Goal: Check status: Check status

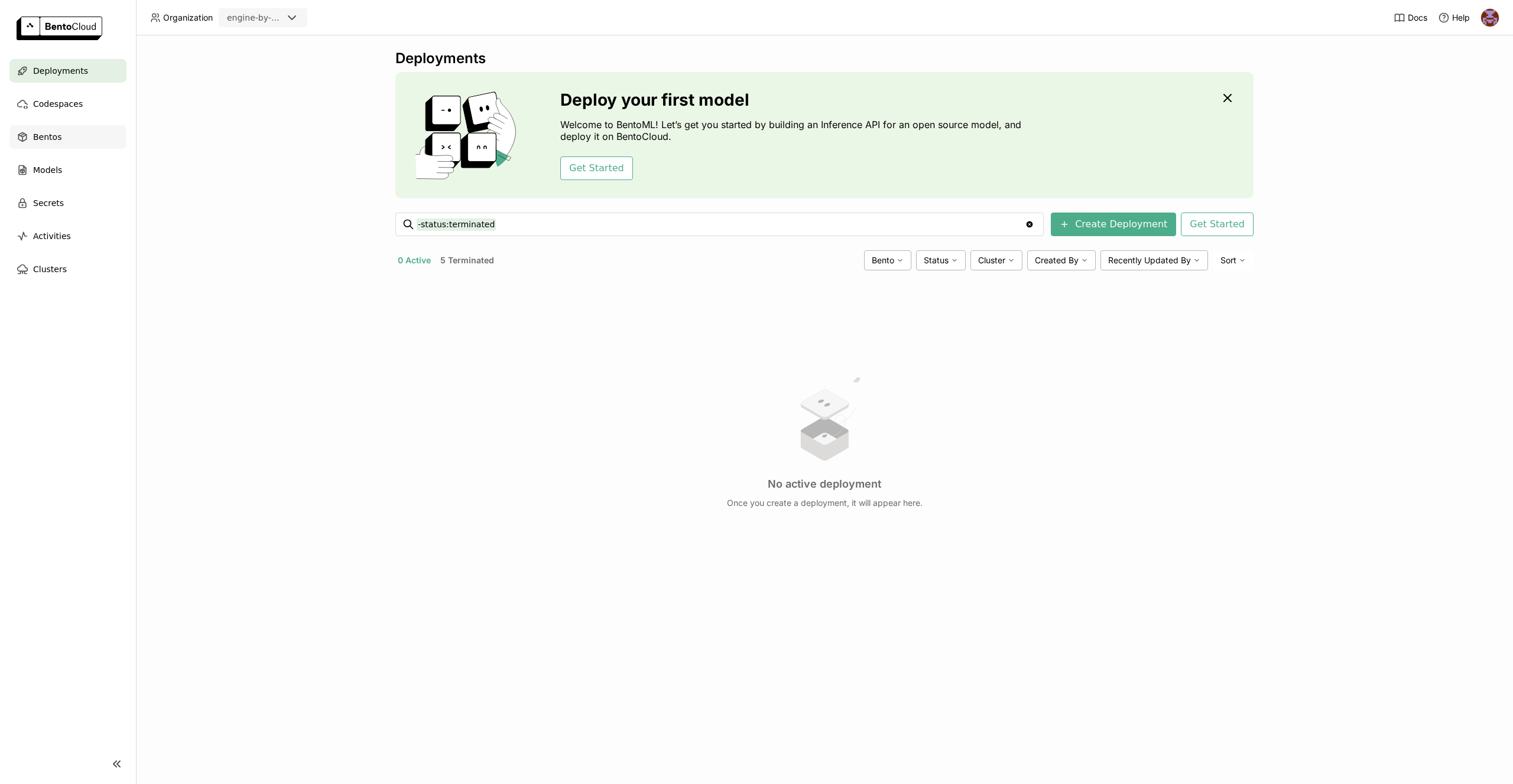
click at [99, 139] on div "Bentos" at bounding box center [68, 137] width 117 height 24
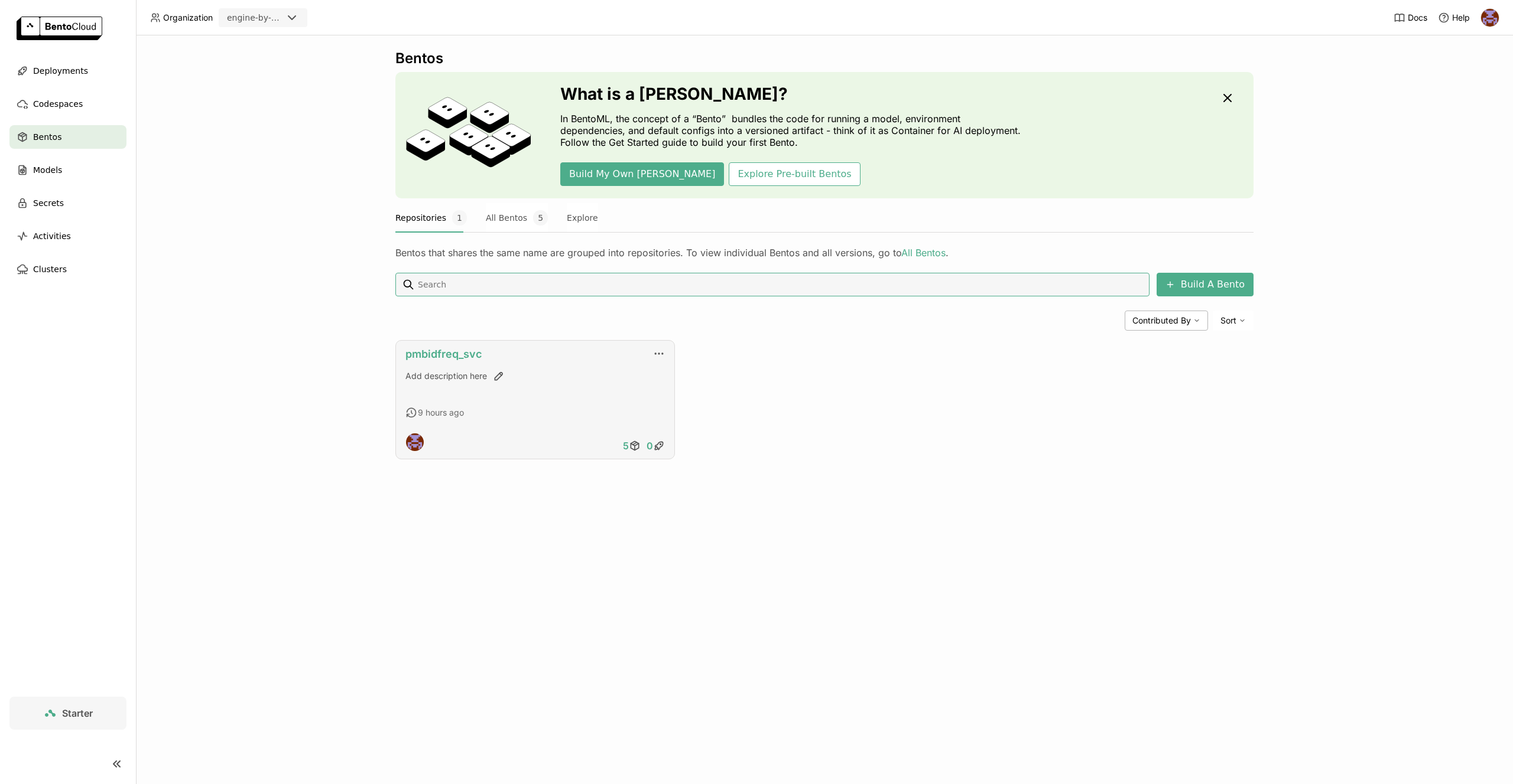
click at [463, 359] on link "pmbidfreq_svc" at bounding box center [443, 354] width 76 height 13
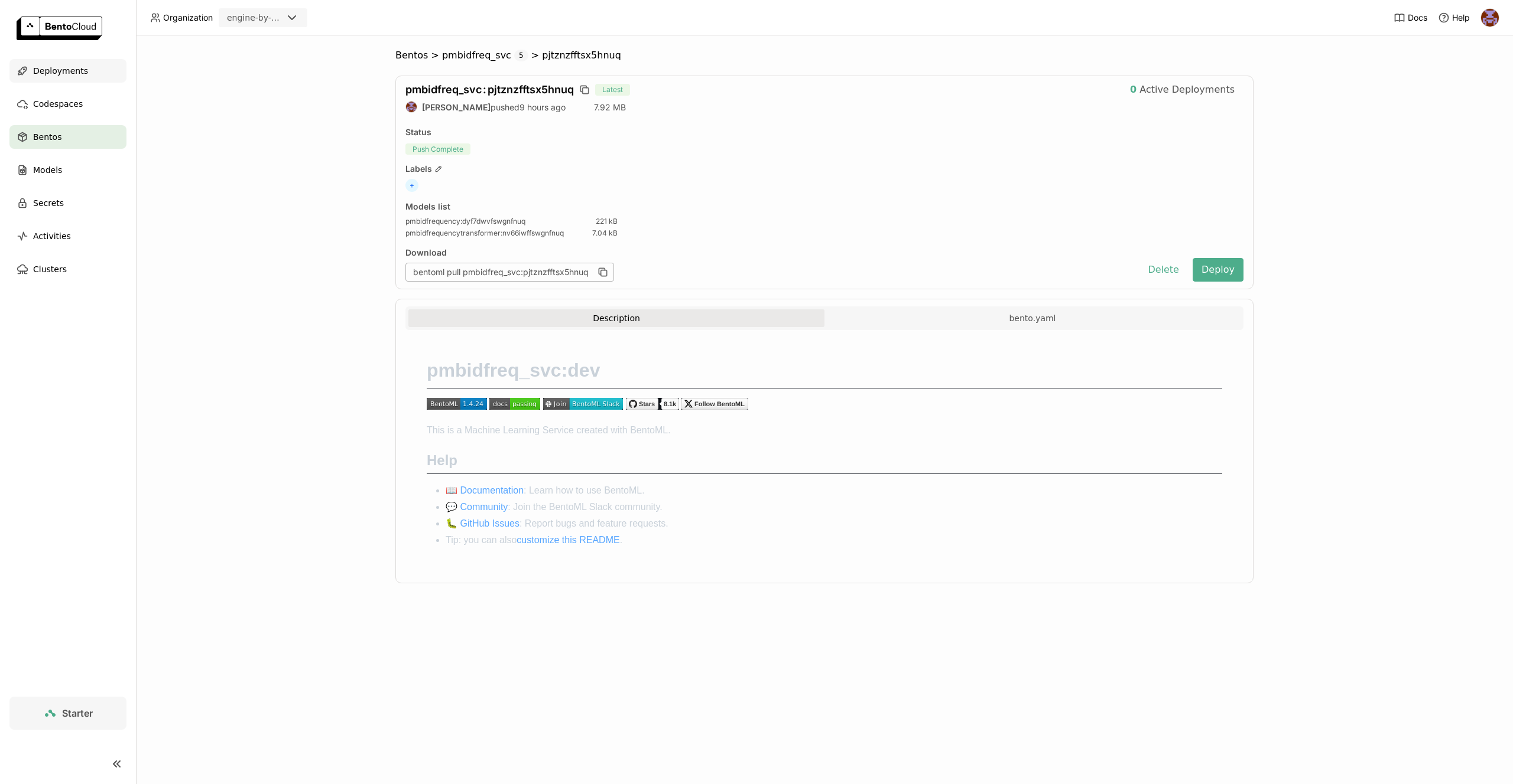
click at [88, 72] on div "Deployments" at bounding box center [68, 71] width 117 height 24
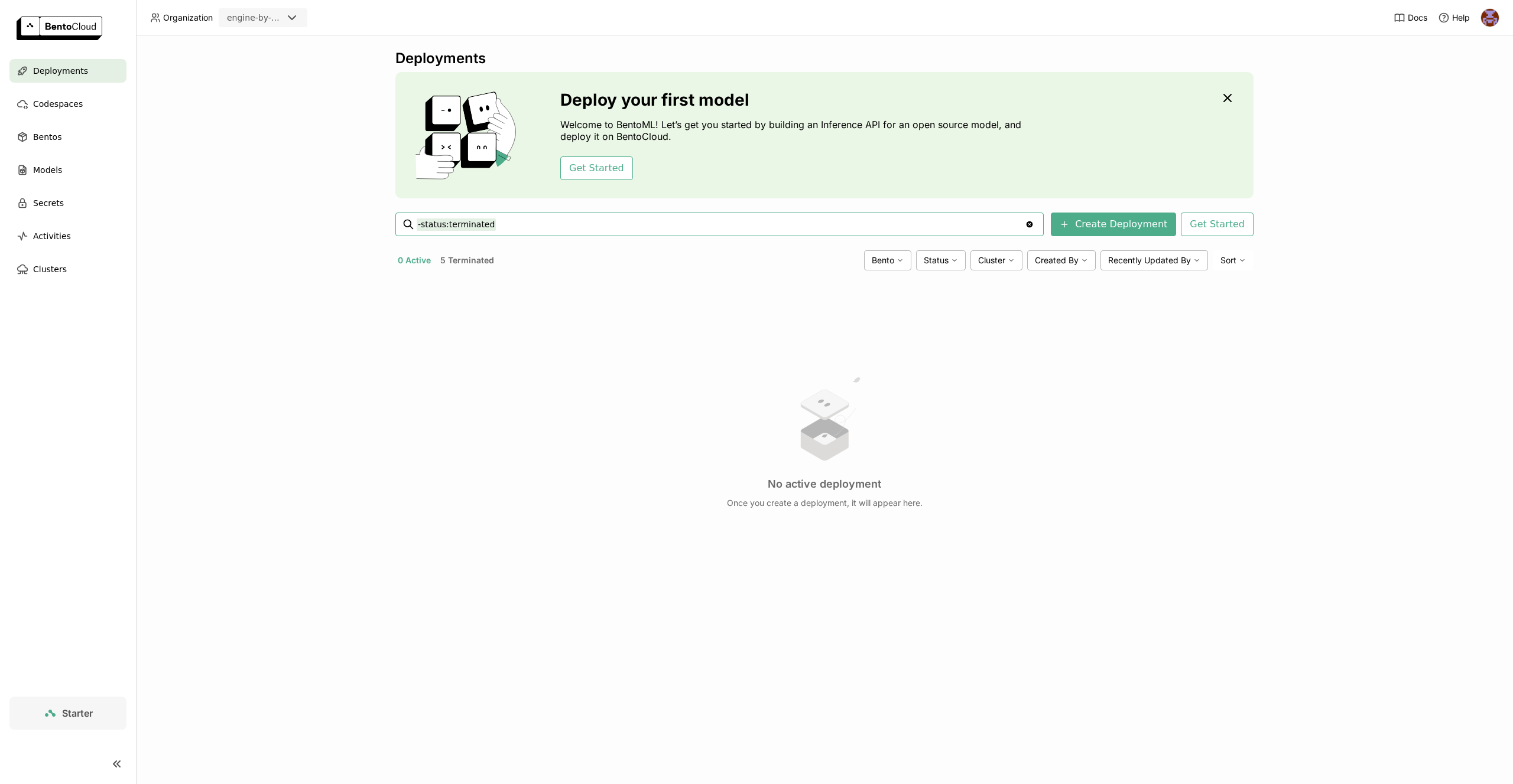
type input "-status:terminate"
click at [478, 304] on li "Terminated" at bounding box center [726, 310] width 663 height 21
type input "status:terminated"
click at [540, 225] on input "status:terminated" at bounding box center [720, 225] width 608 height 19
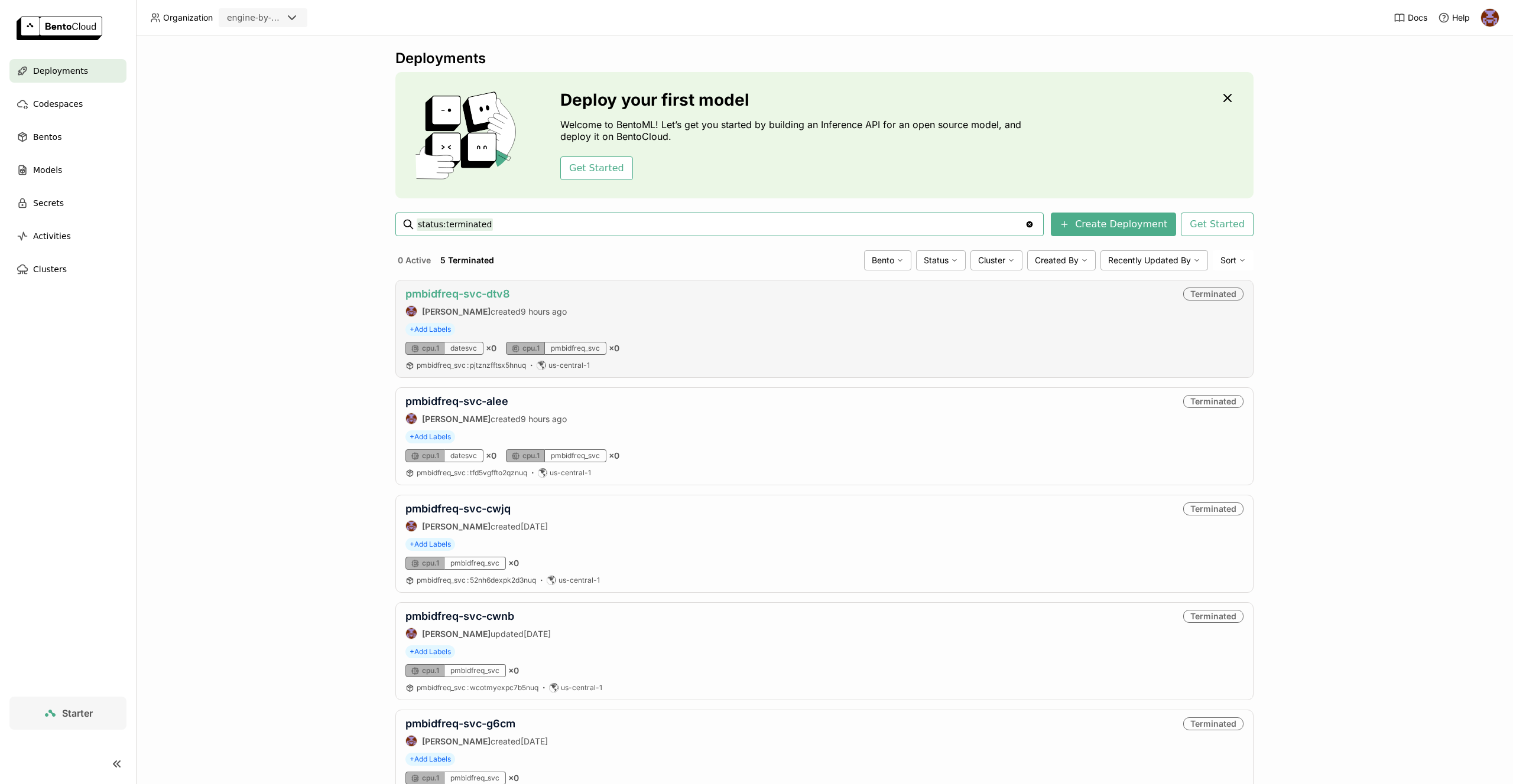
click at [483, 292] on link "pmbidfreq-svc-dtv8" at bounding box center [457, 294] width 105 height 13
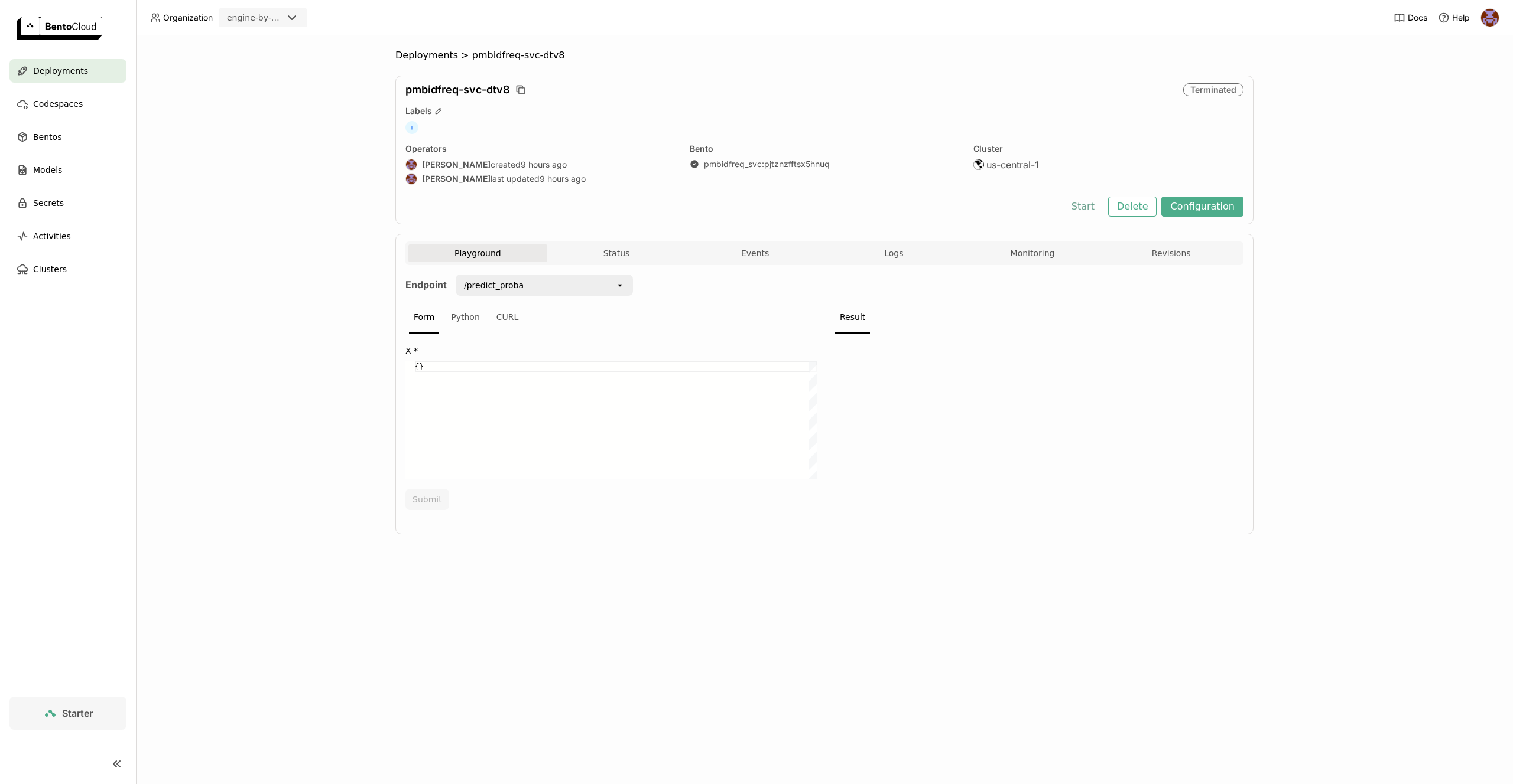
click at [1084, 208] on button "Start" at bounding box center [1083, 206] width 41 height 20
click at [887, 260] on button "Logs" at bounding box center [894, 253] width 139 height 17
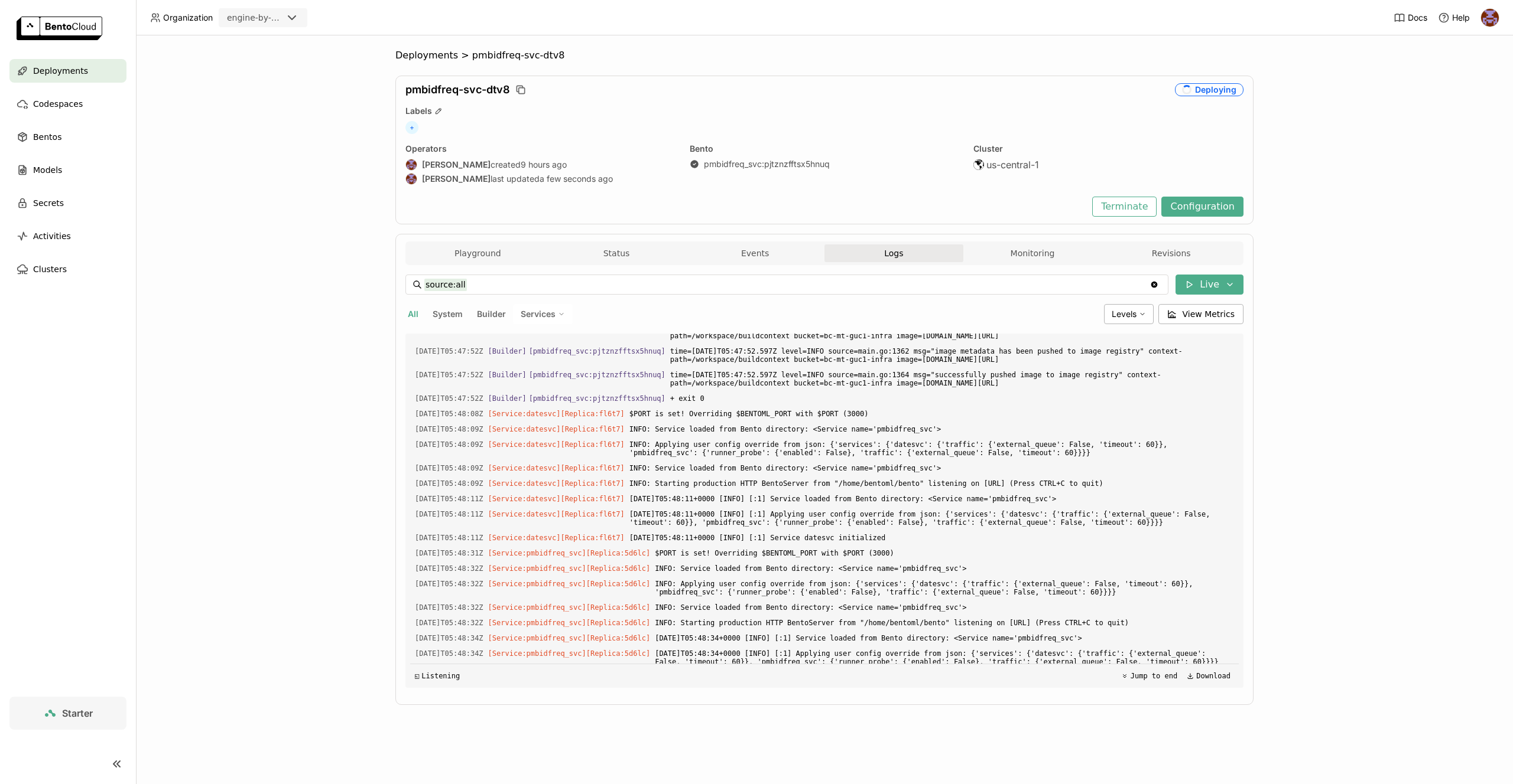
scroll to position [2811, 0]
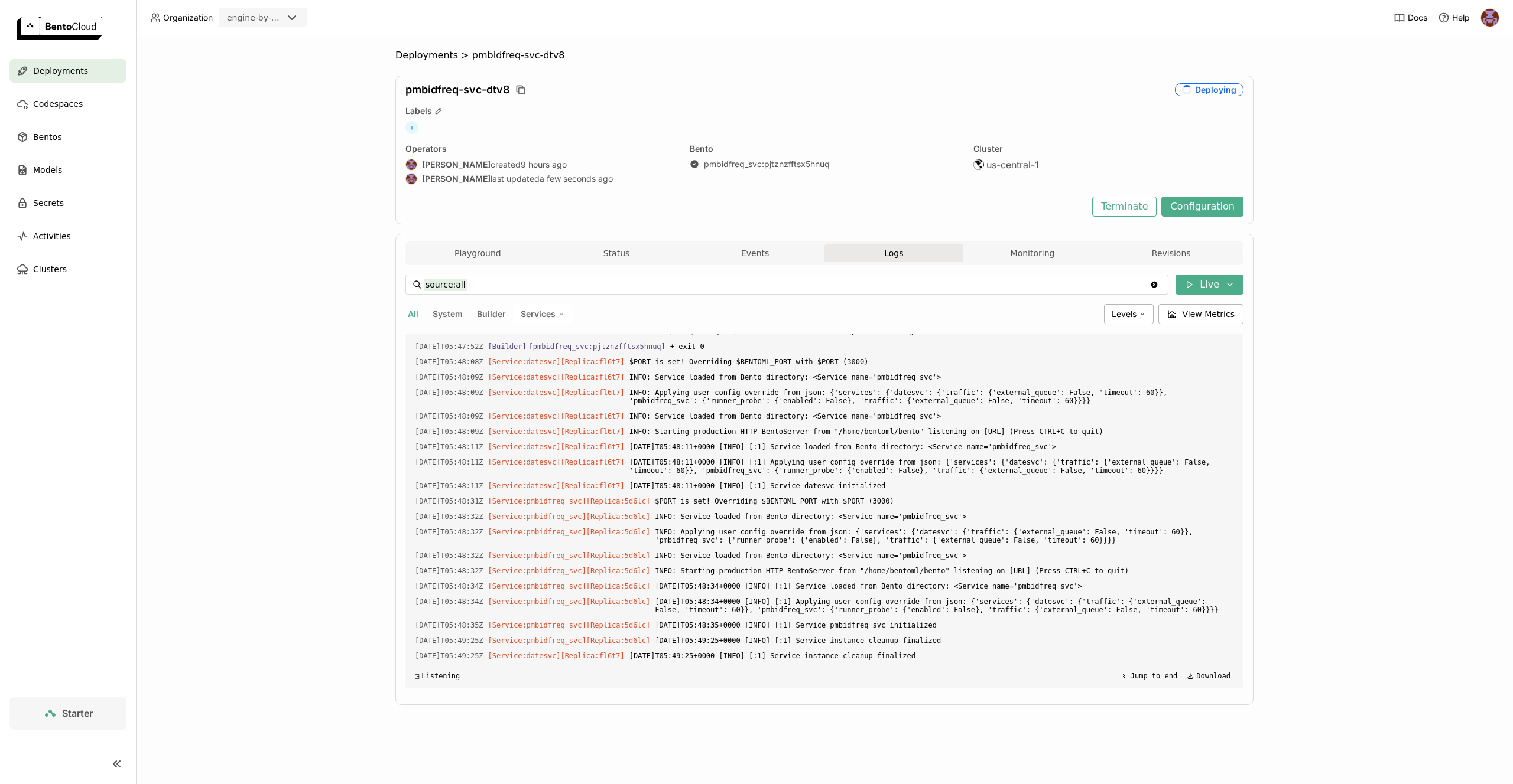
click at [87, 77] on div "Deployments" at bounding box center [68, 71] width 117 height 24
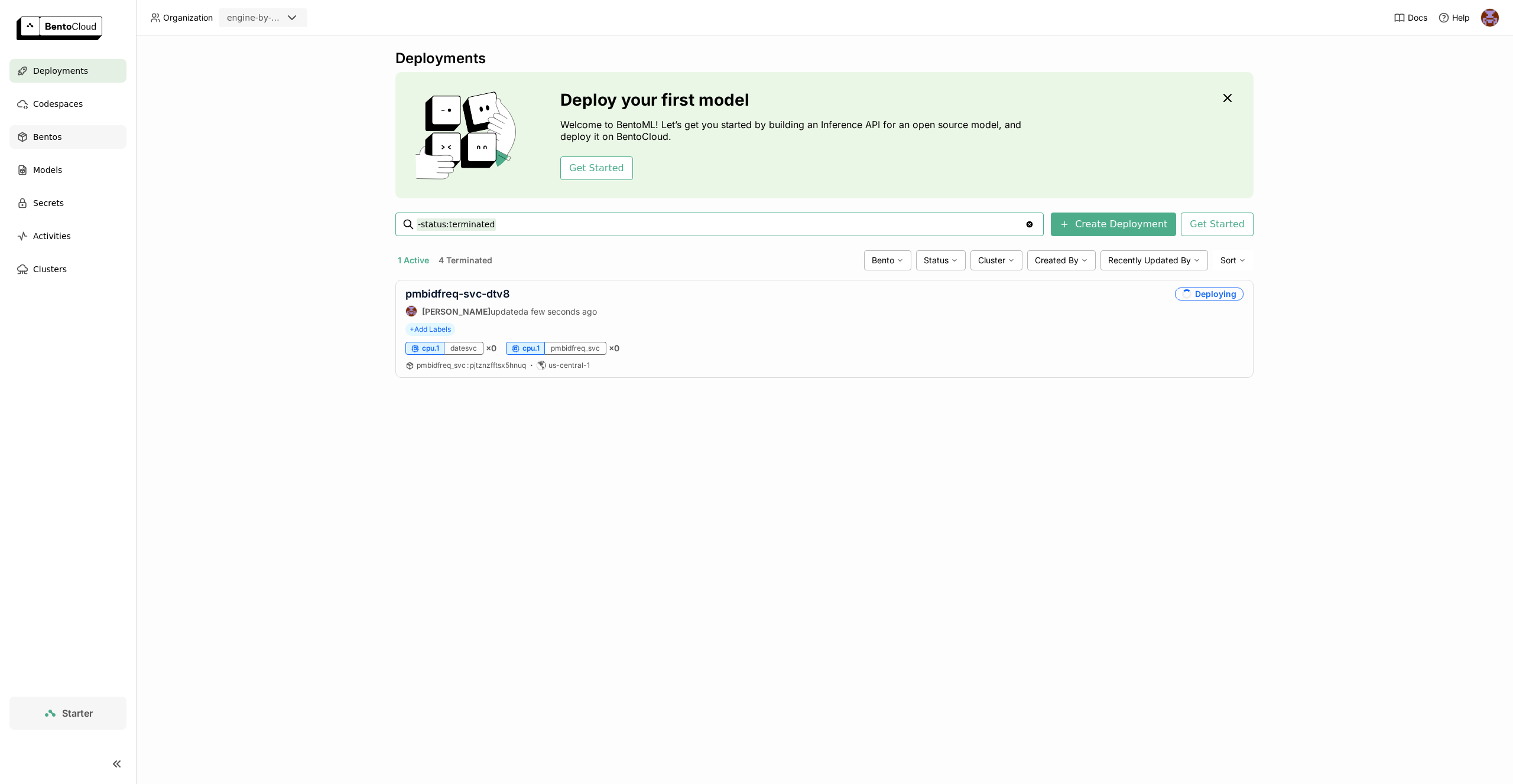
click at [69, 140] on div "Bentos" at bounding box center [68, 137] width 117 height 24
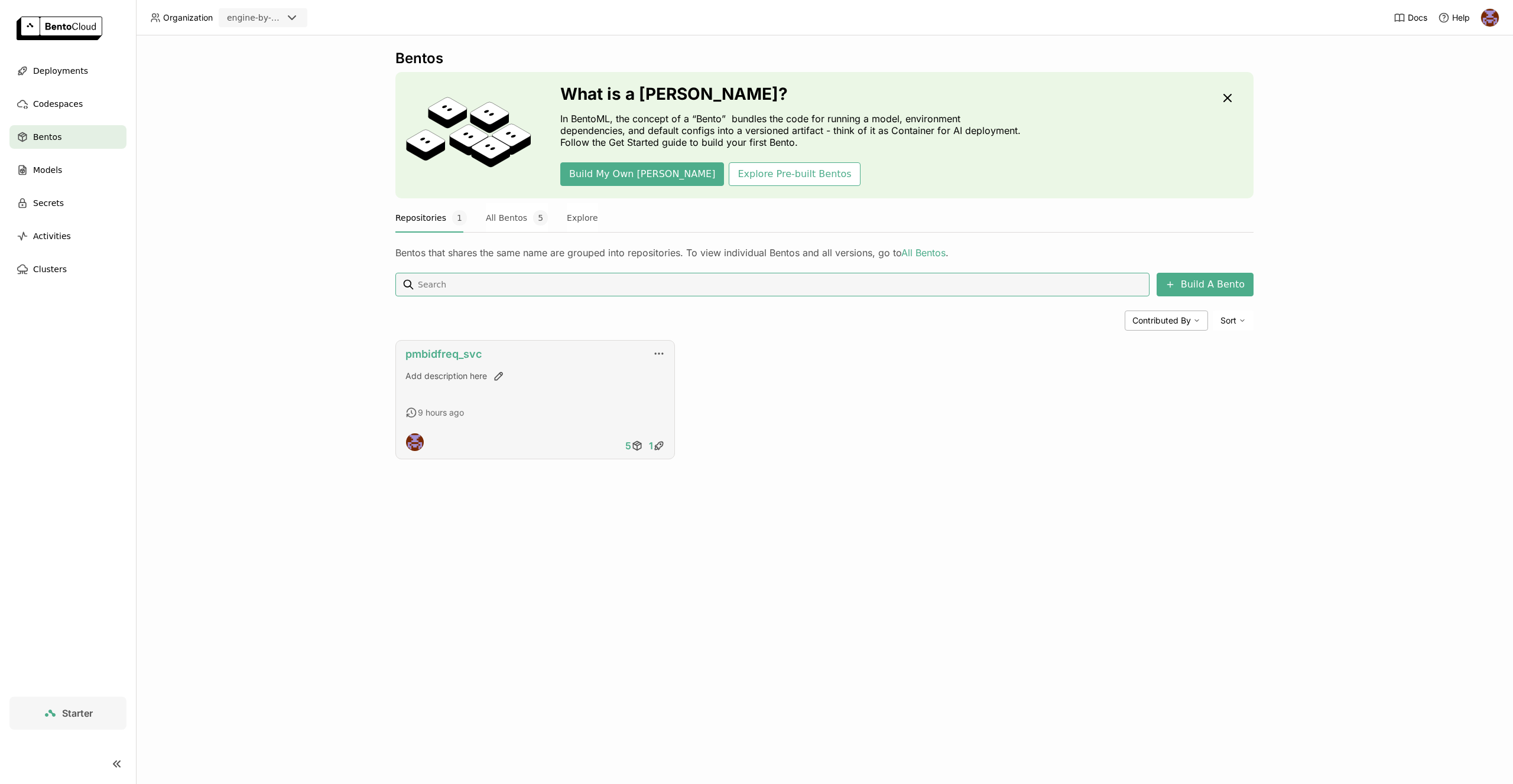
click at [452, 357] on link "pmbidfreq_svc" at bounding box center [443, 354] width 76 height 13
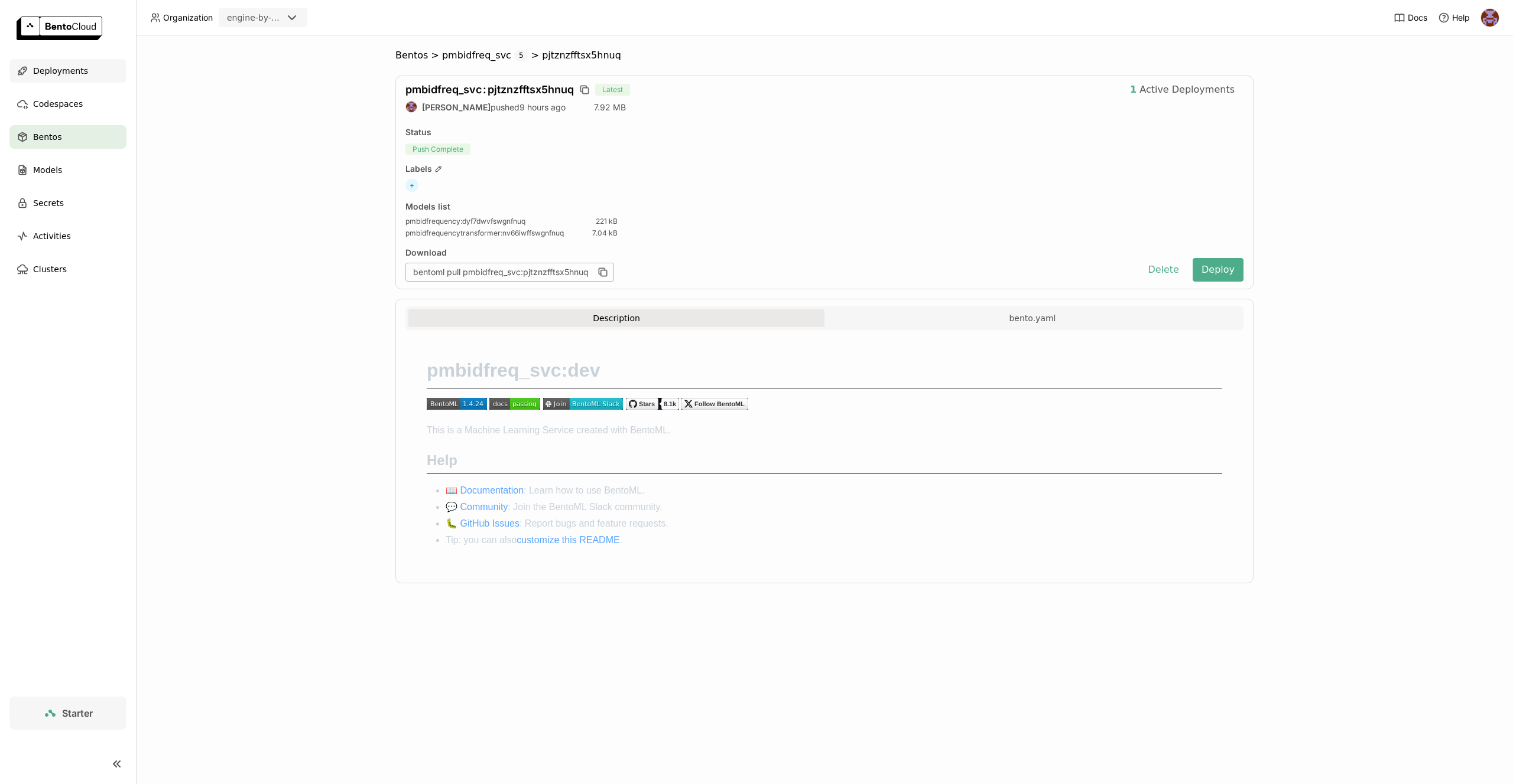
click at [90, 77] on div "Deployments" at bounding box center [68, 71] width 117 height 24
